Goal: Find specific page/section: Find specific page/section

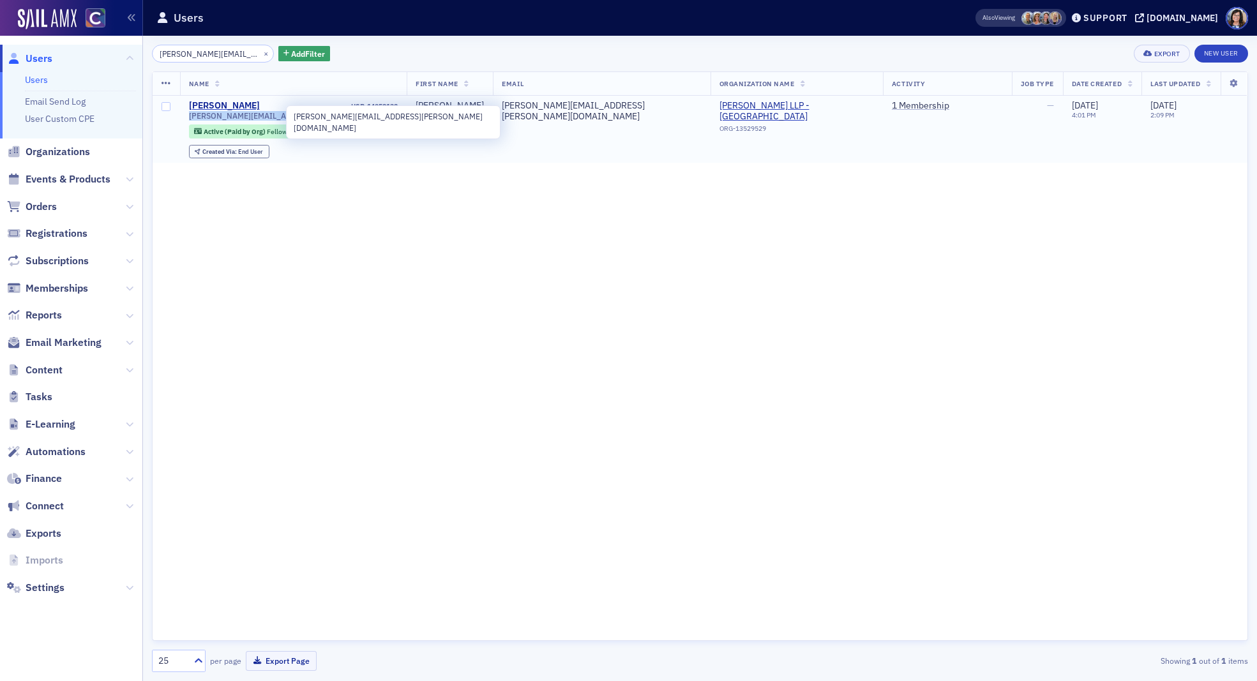
drag, startPoint x: 311, startPoint y: 115, endPoint x: 188, endPoint y: 121, distance: 123.3
click at [188, 121] on td "Brandon Moore USR-14052132 brandon.moore@us.gt.com Active (Paid by Org) Fellow …" at bounding box center [293, 130] width 227 height 68
copy span "[PERSON_NAME][EMAIL_ADDRESS][PERSON_NAME][DOMAIN_NAME]"
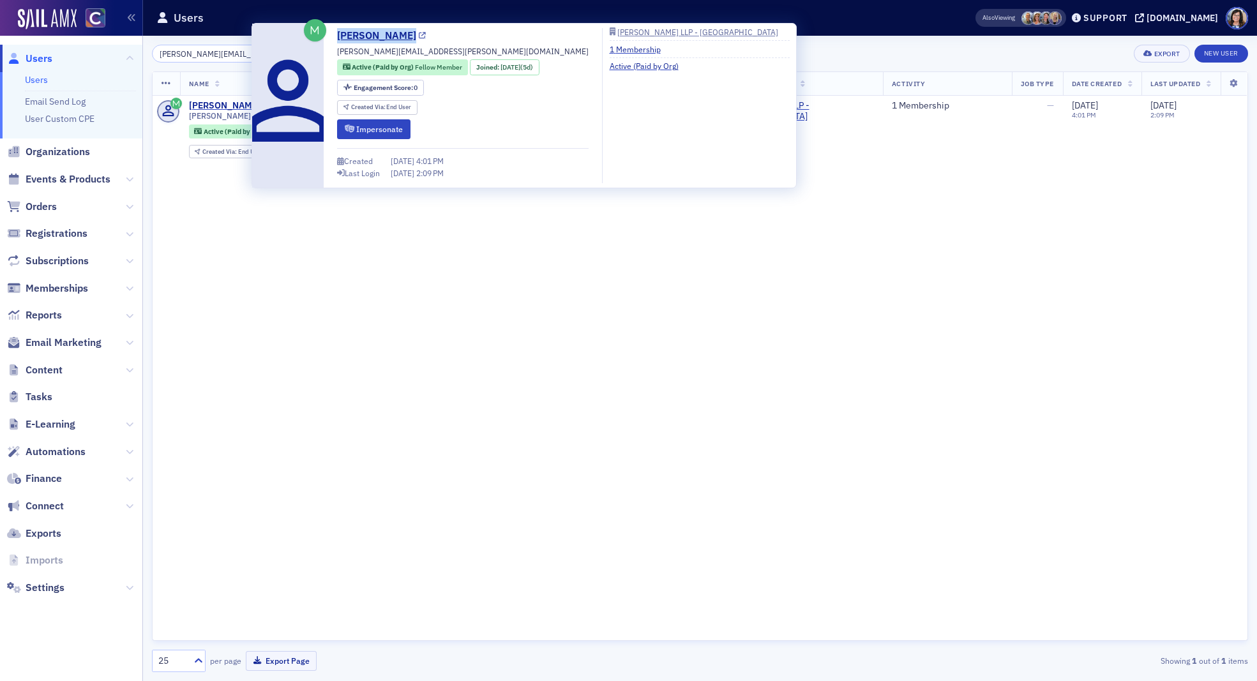
copy link "[PERSON_NAME]"
